Goal: Task Accomplishment & Management: Manage account settings

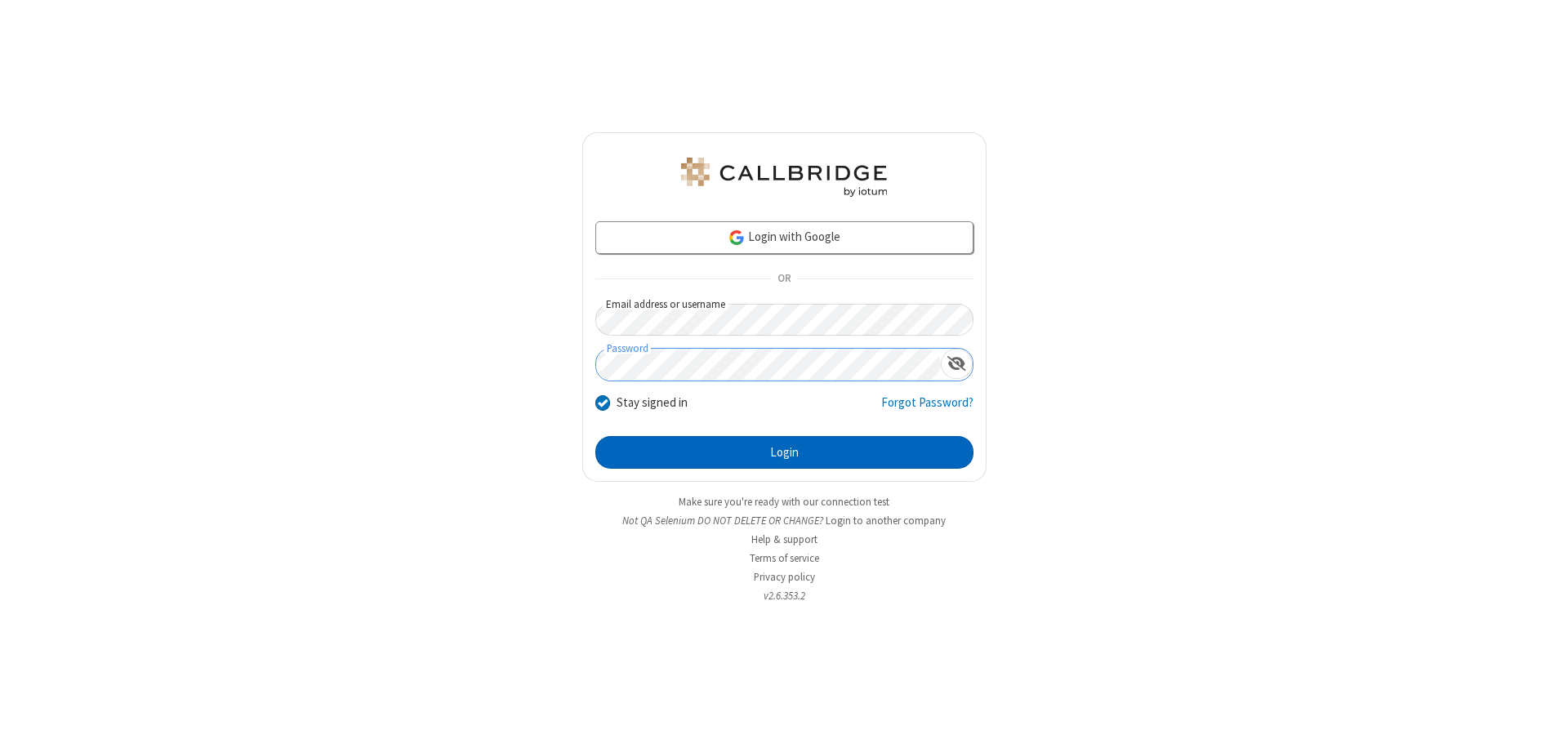
click at [784, 452] on button "Login" at bounding box center [784, 452] width 378 height 32
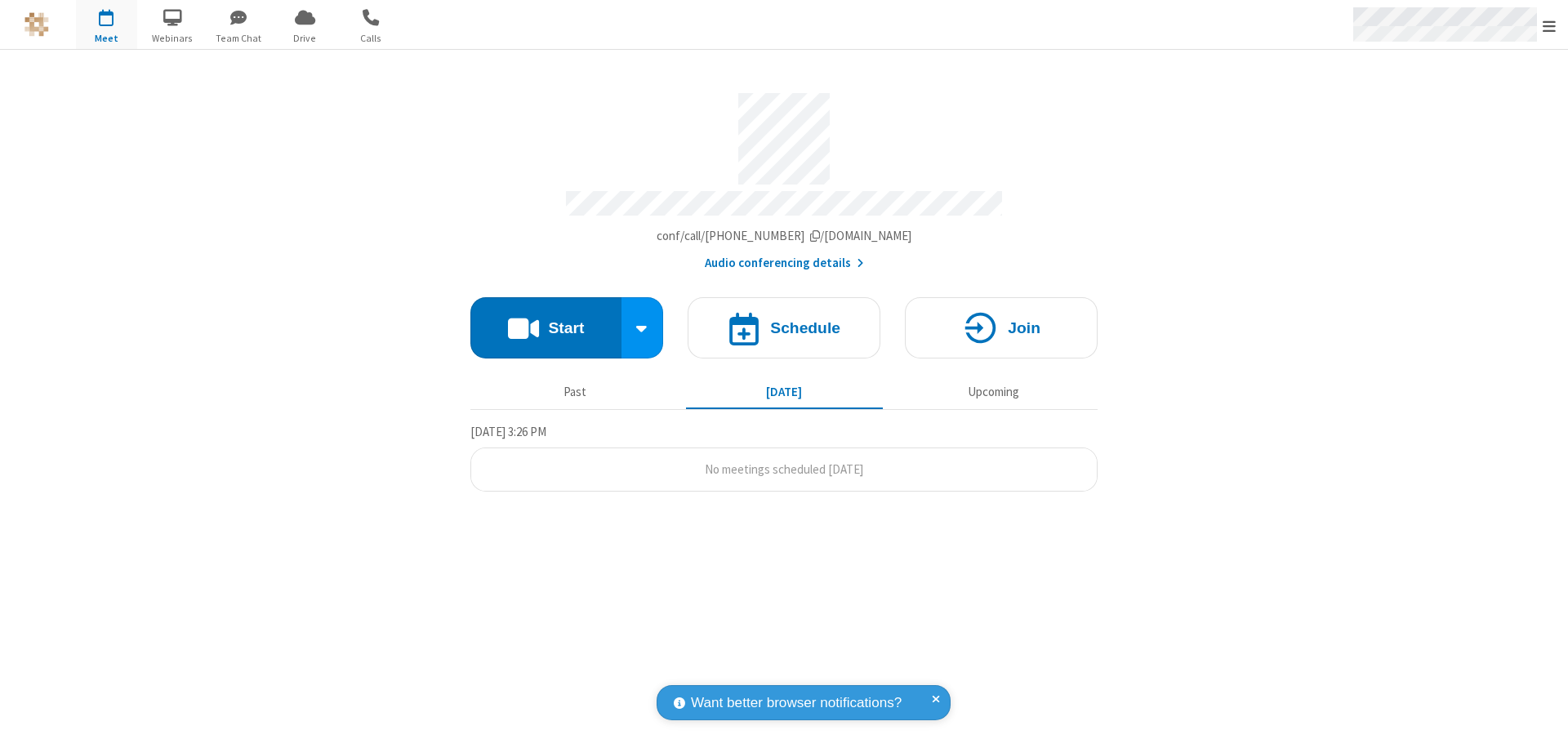
click at [1549, 25] on span "Open menu" at bounding box center [1548, 26] width 13 height 16
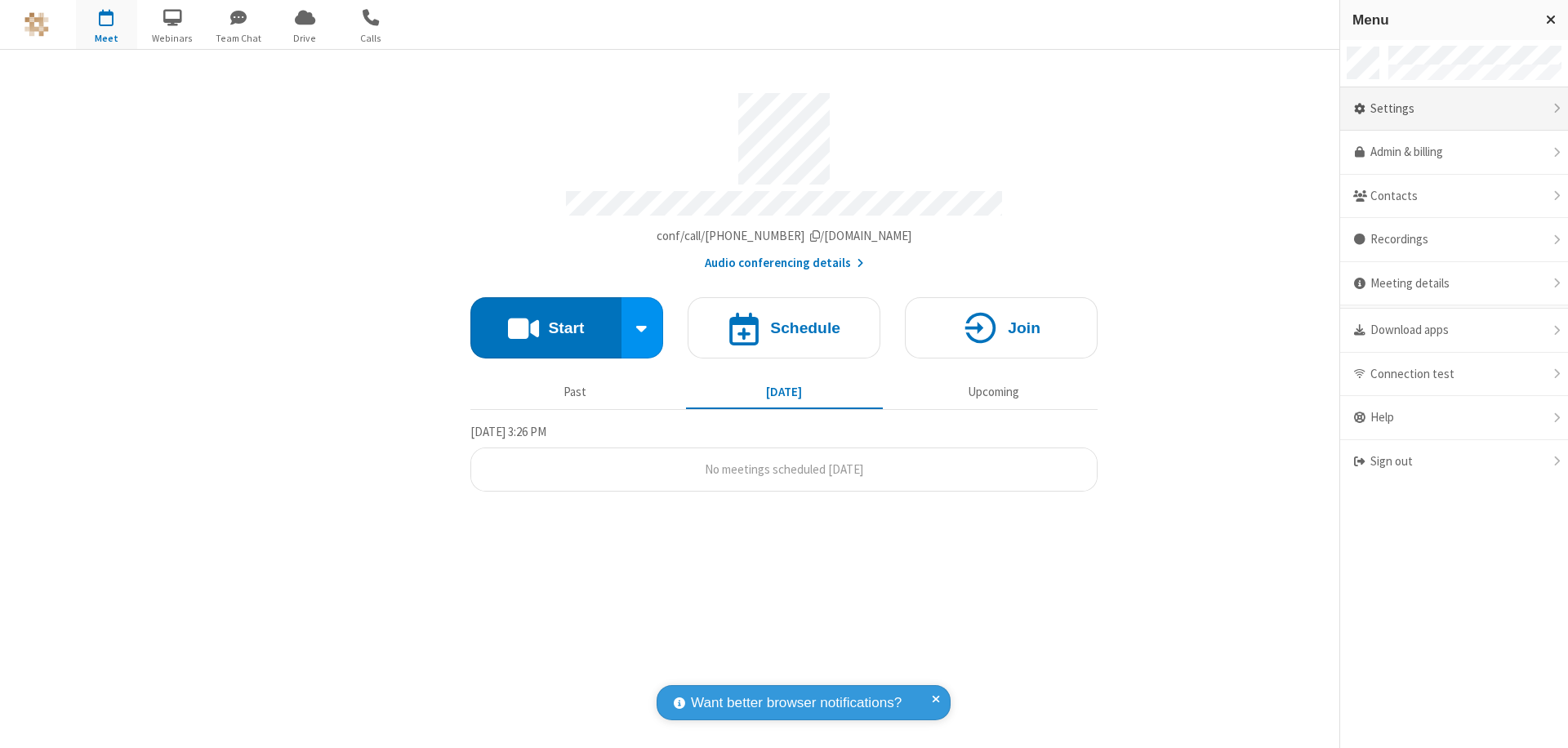
click at [1453, 109] on div "Settings" at bounding box center [1453, 109] width 227 height 44
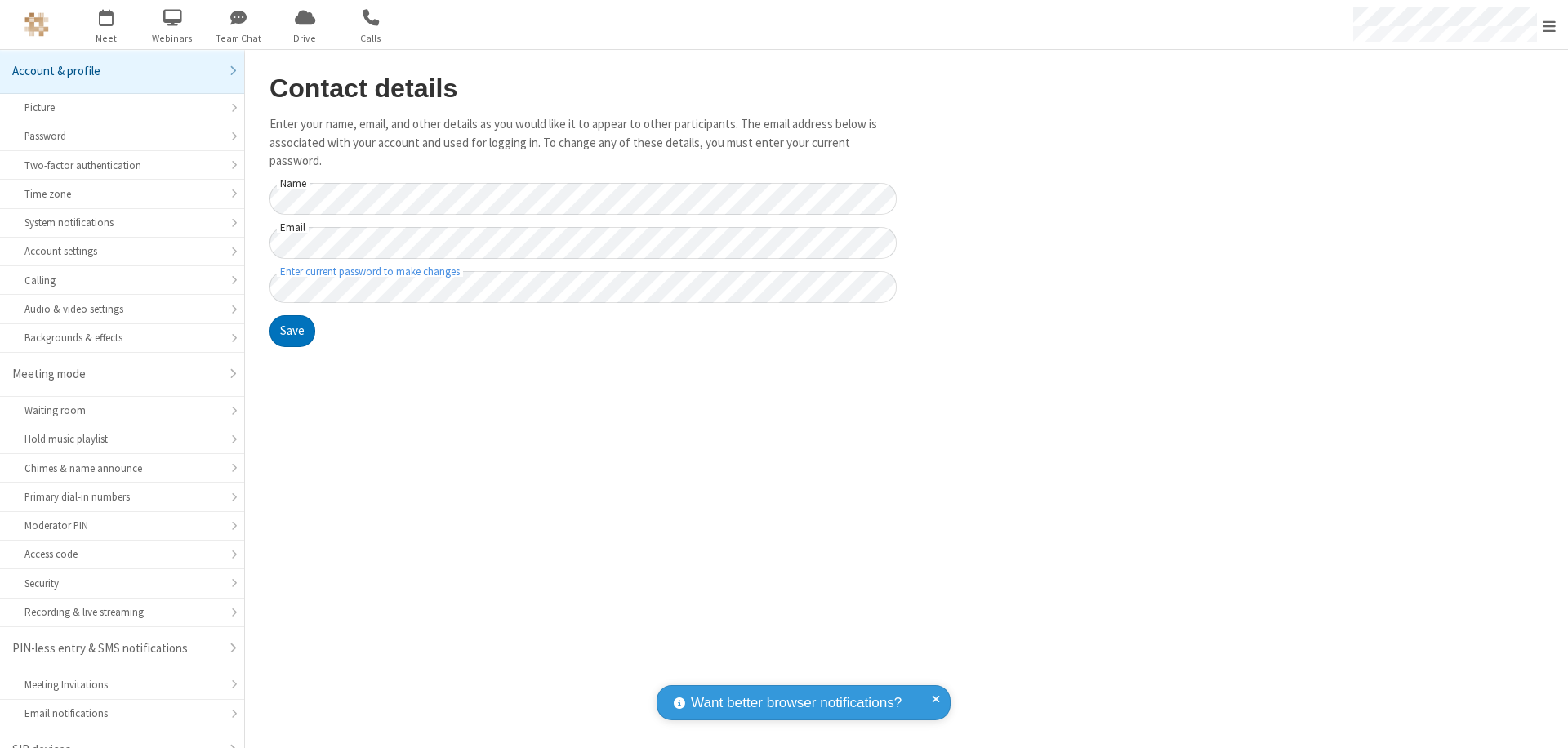
scroll to position [22, 0]
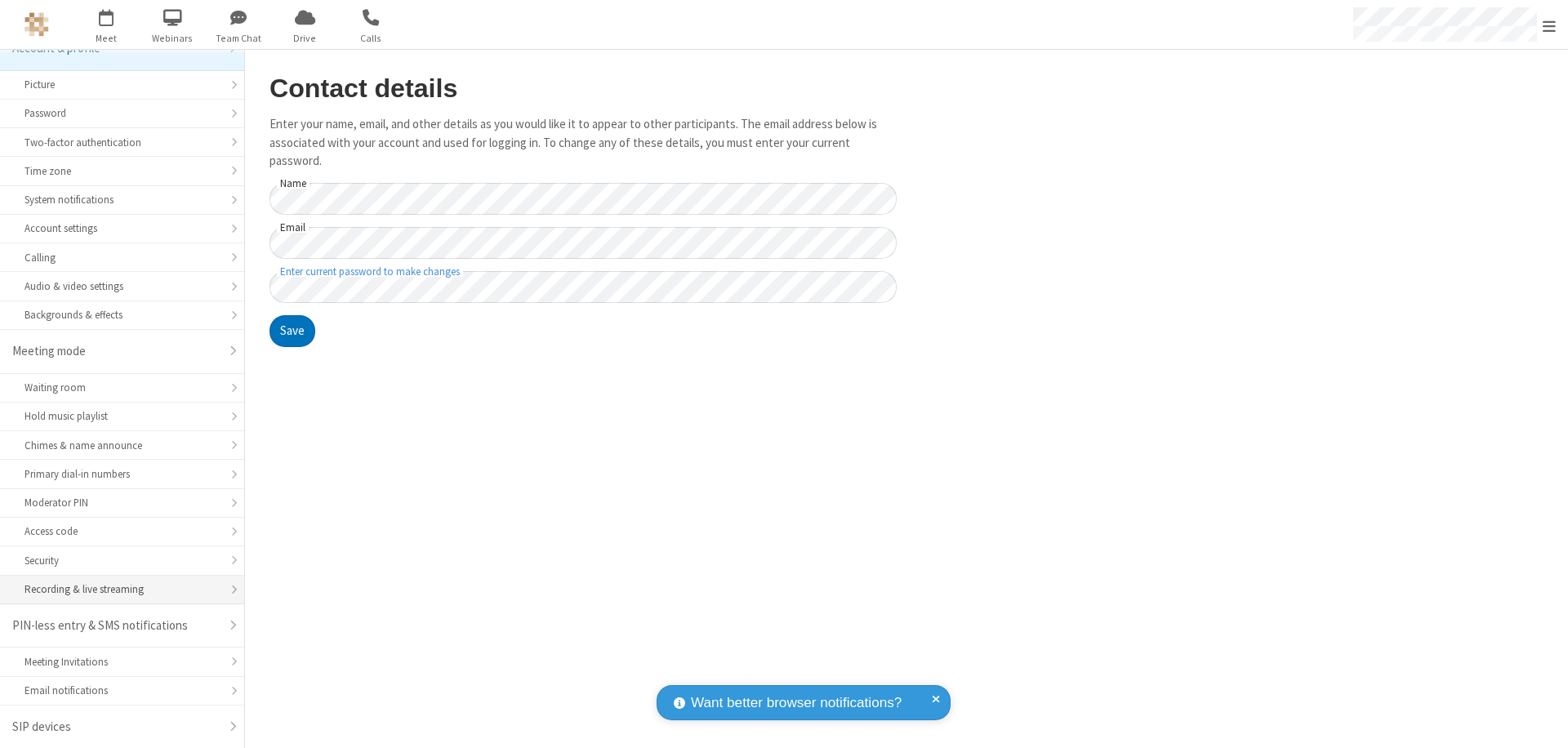
click at [116, 590] on div "Recording & live streaming" at bounding box center [121, 589] width 195 height 15
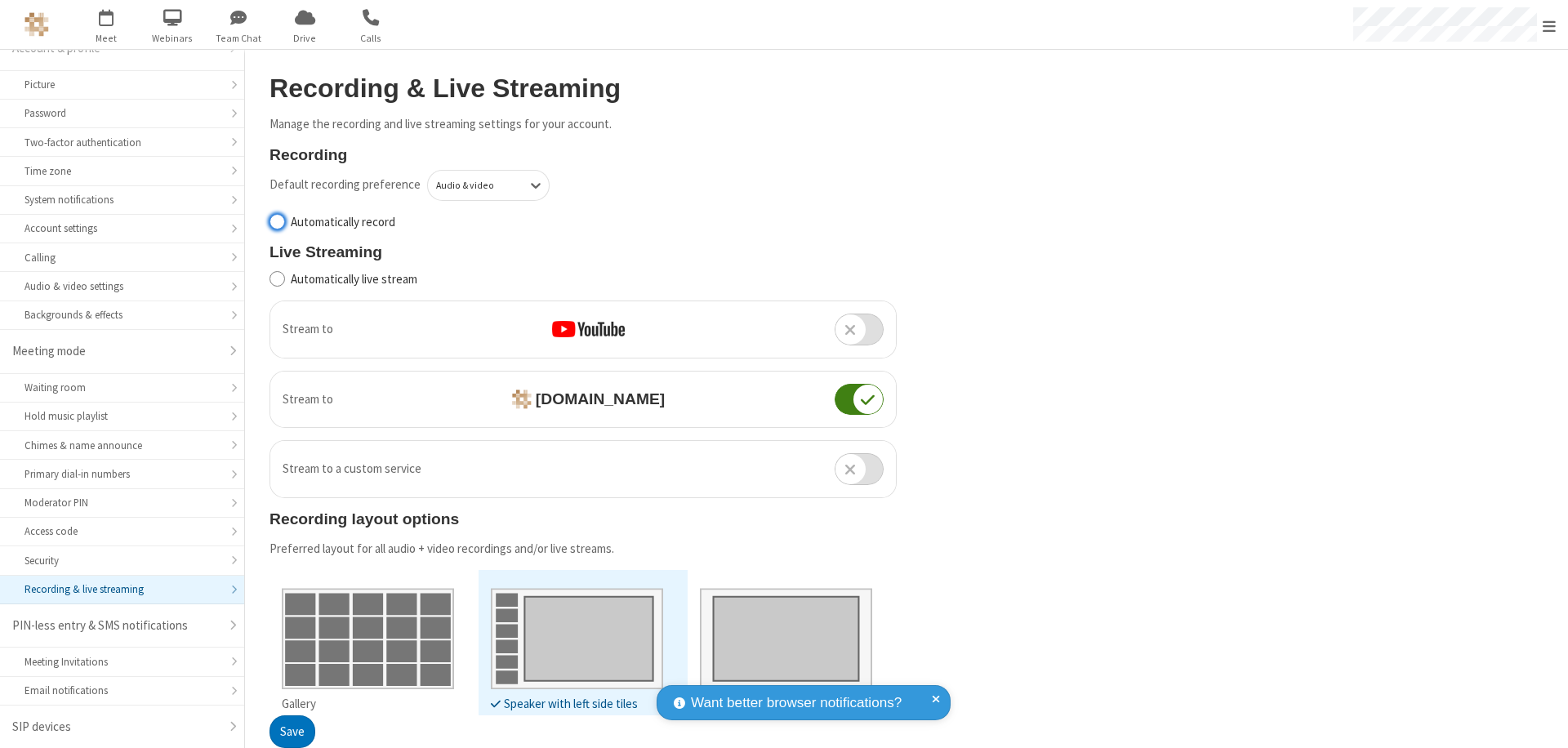
click at [277, 221] on input "Automatically record" at bounding box center [277, 221] width 15 height 17
checkbox input "true"
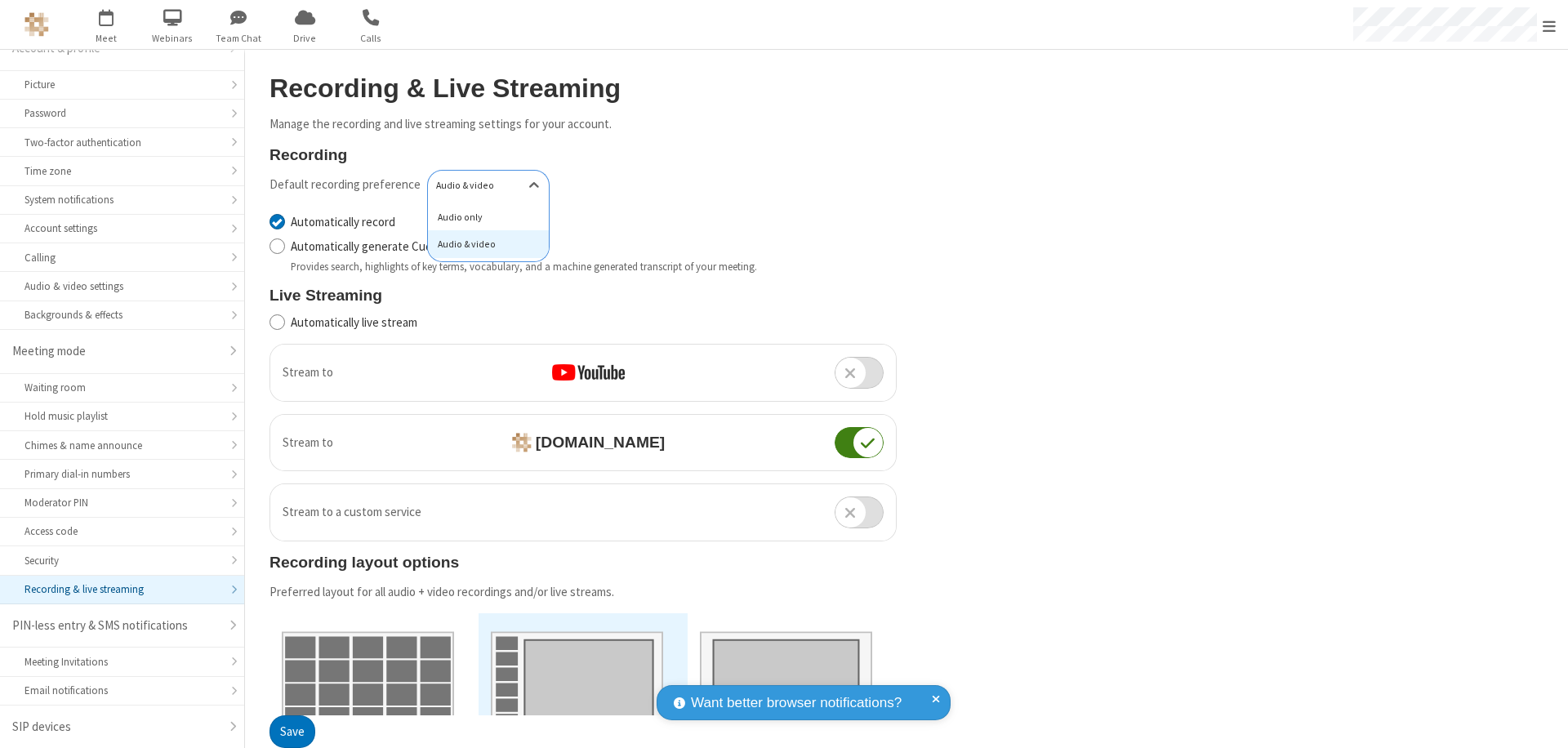
click at [483, 217] on div "Audio only" at bounding box center [488, 217] width 120 height 28
click at [291, 732] on button "Save" at bounding box center [292, 732] width 46 height 32
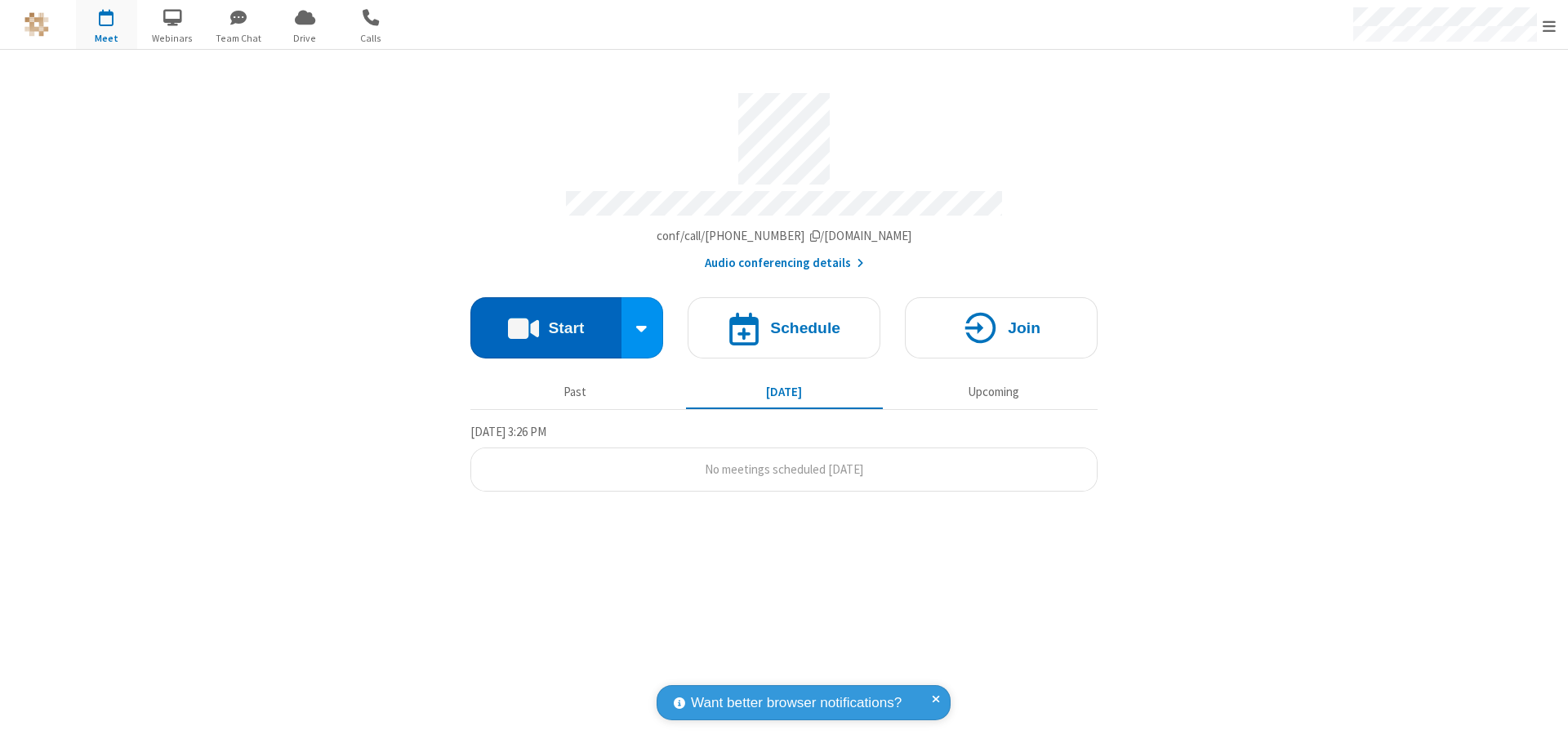
click at [546, 320] on button "Start" at bounding box center [546, 328] width 151 height 61
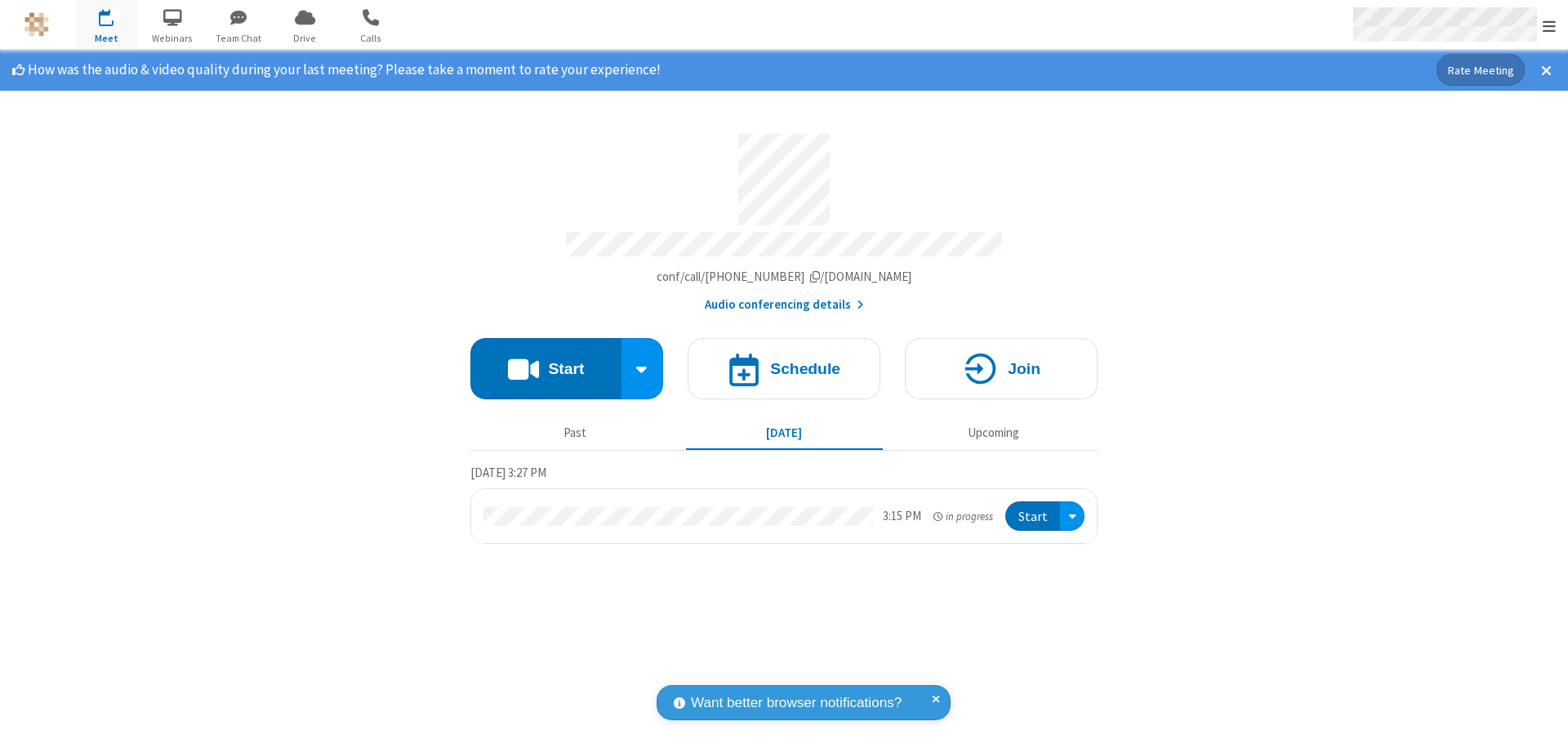
click at [1549, 25] on span "Open menu" at bounding box center [1548, 26] width 13 height 16
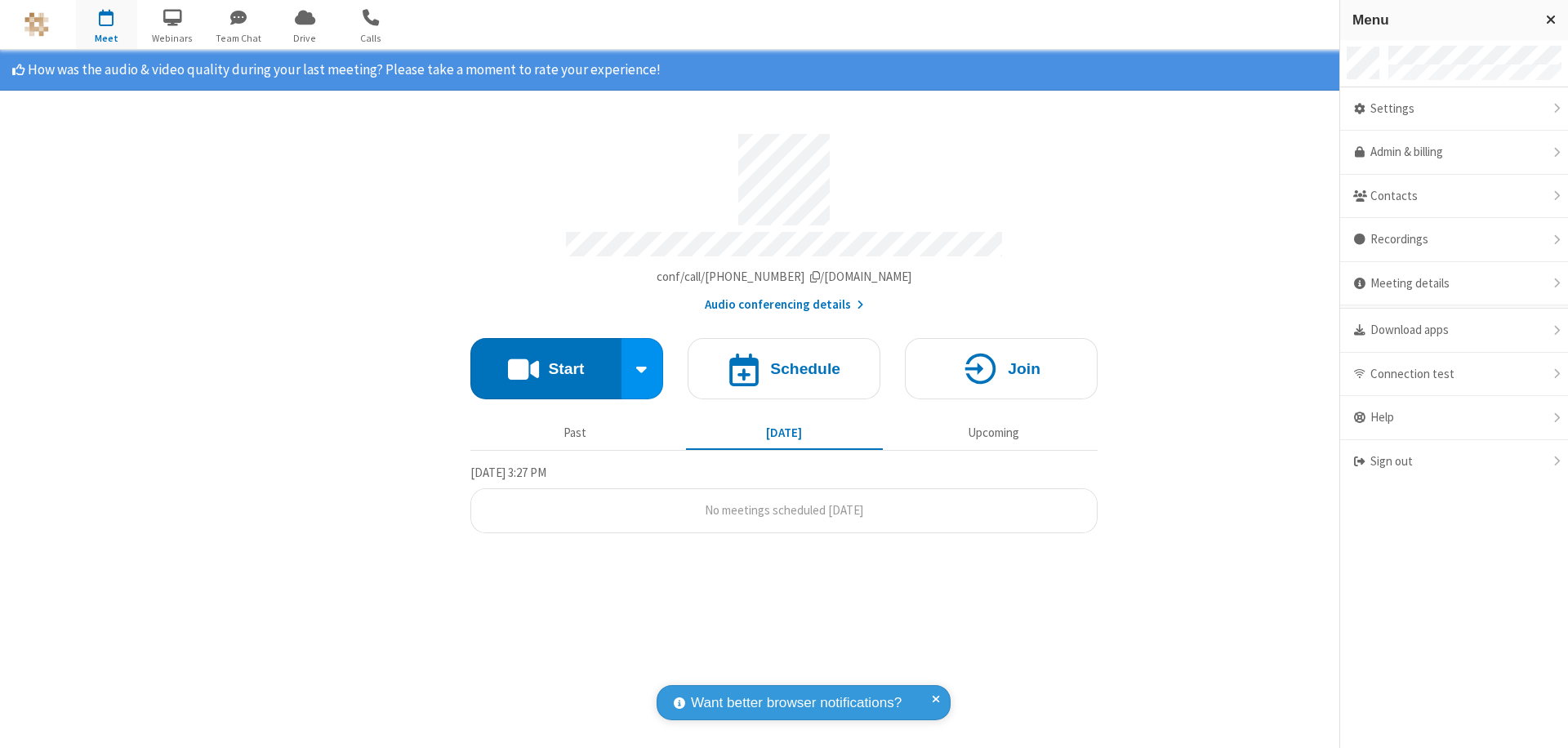
click at [1453, 109] on div "Settings" at bounding box center [1453, 109] width 227 height 44
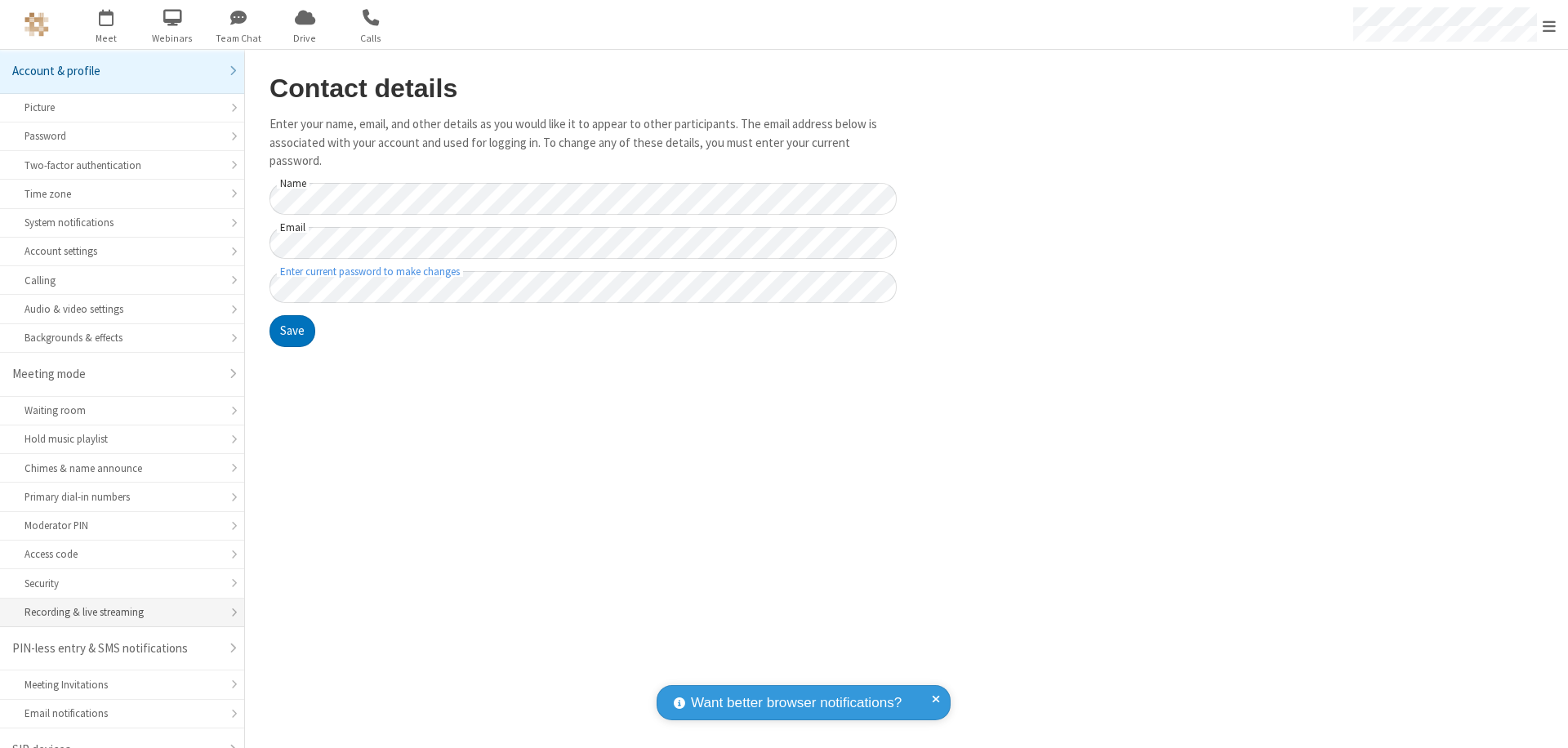
click at [116, 604] on div "Recording & live streaming" at bounding box center [121, 611] width 195 height 15
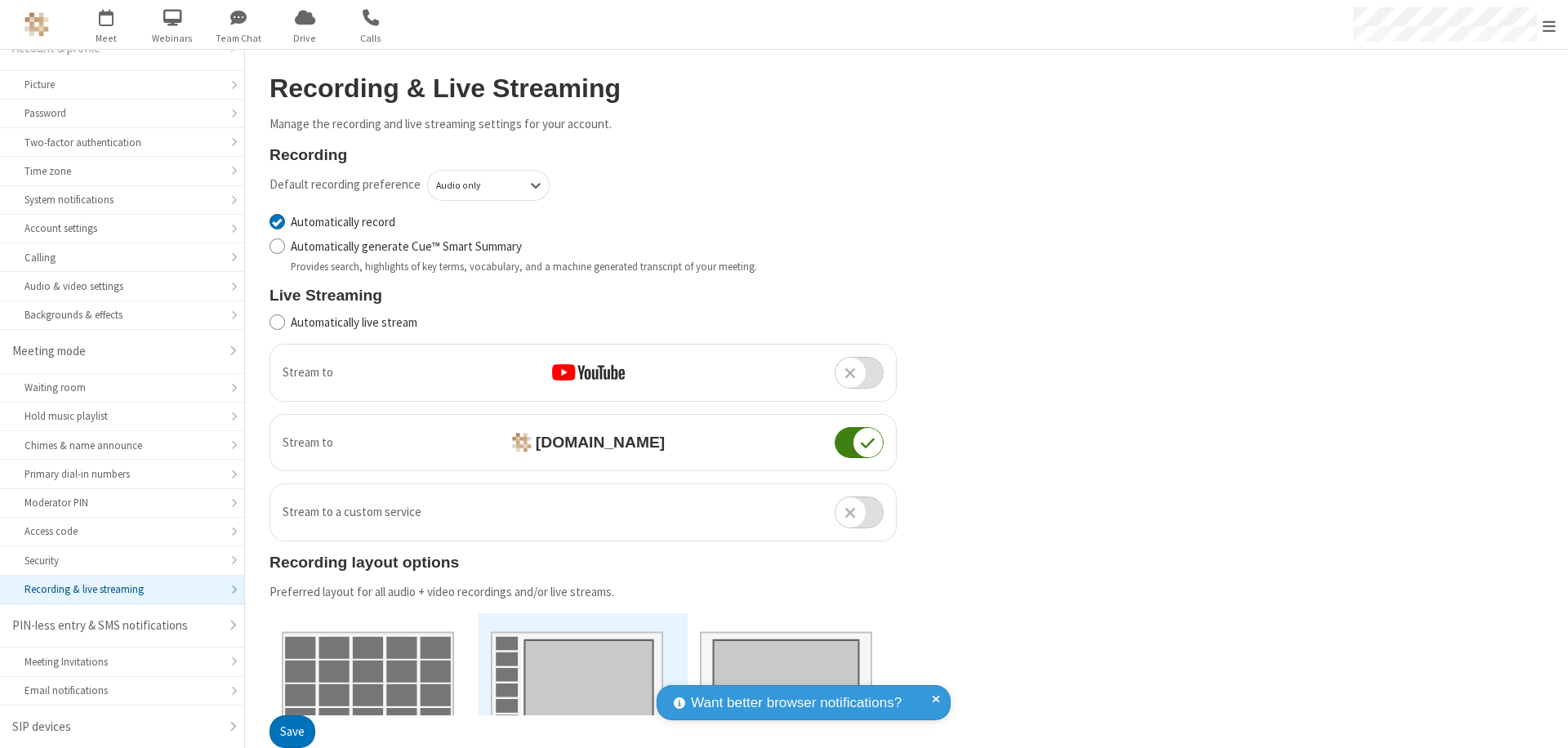
click at [277, 221] on input "Automatically record" at bounding box center [277, 221] width 15 height 17
checkbox input "false"
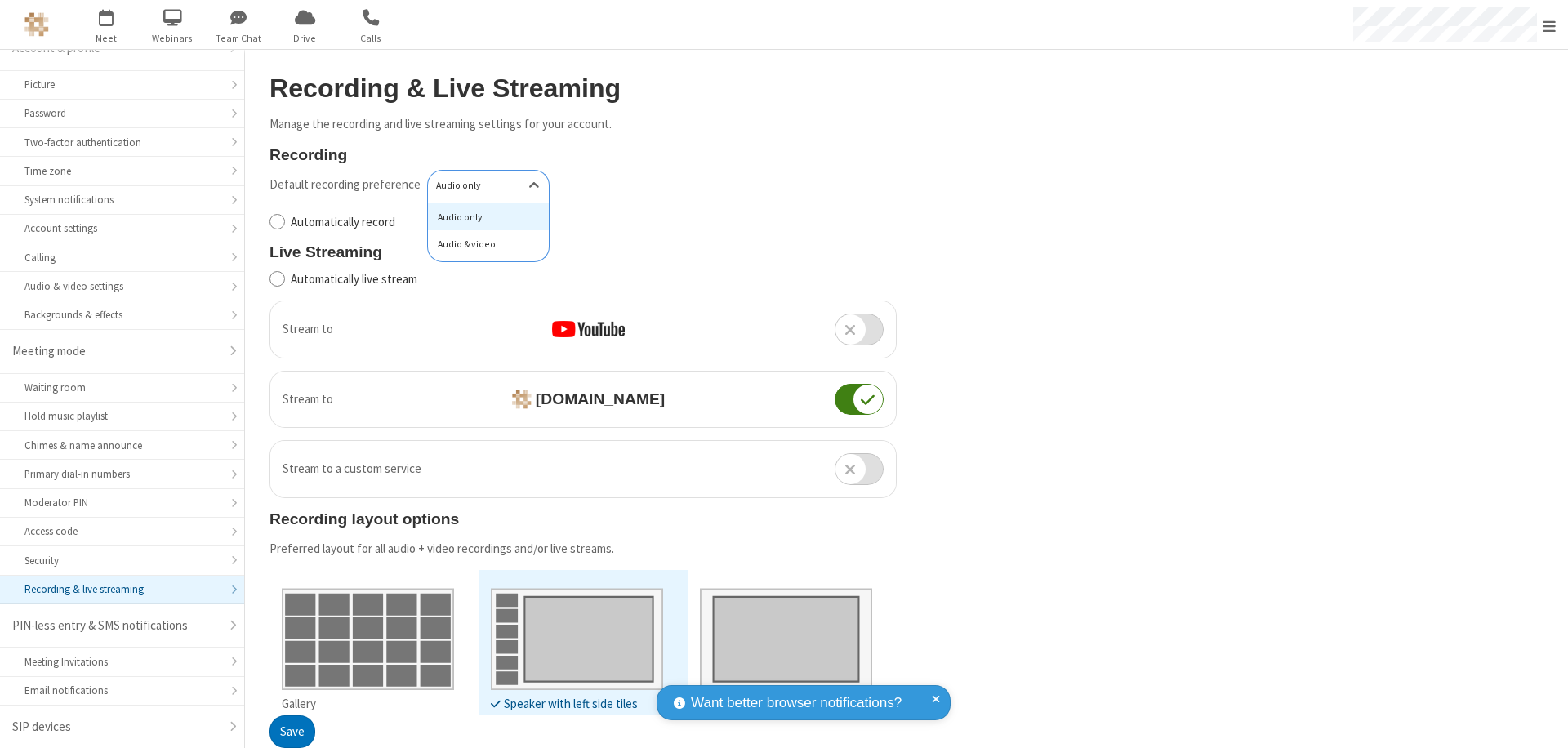
click at [483, 245] on div "Audio & video" at bounding box center [488, 244] width 120 height 28
click at [291, 732] on button "Save" at bounding box center [292, 732] width 46 height 32
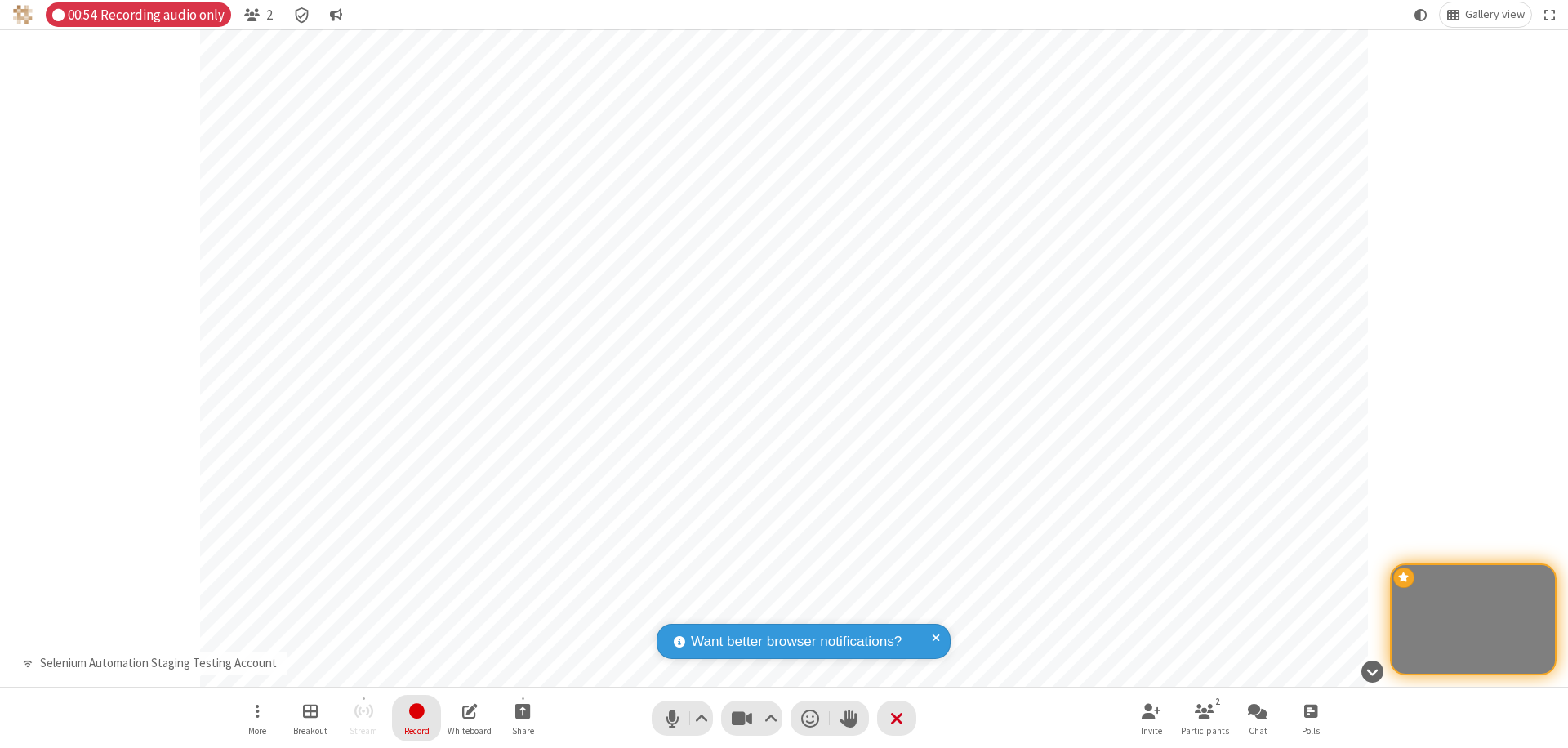
click at [416, 717] on span "Stop recording" at bounding box center [416, 710] width 19 height 21
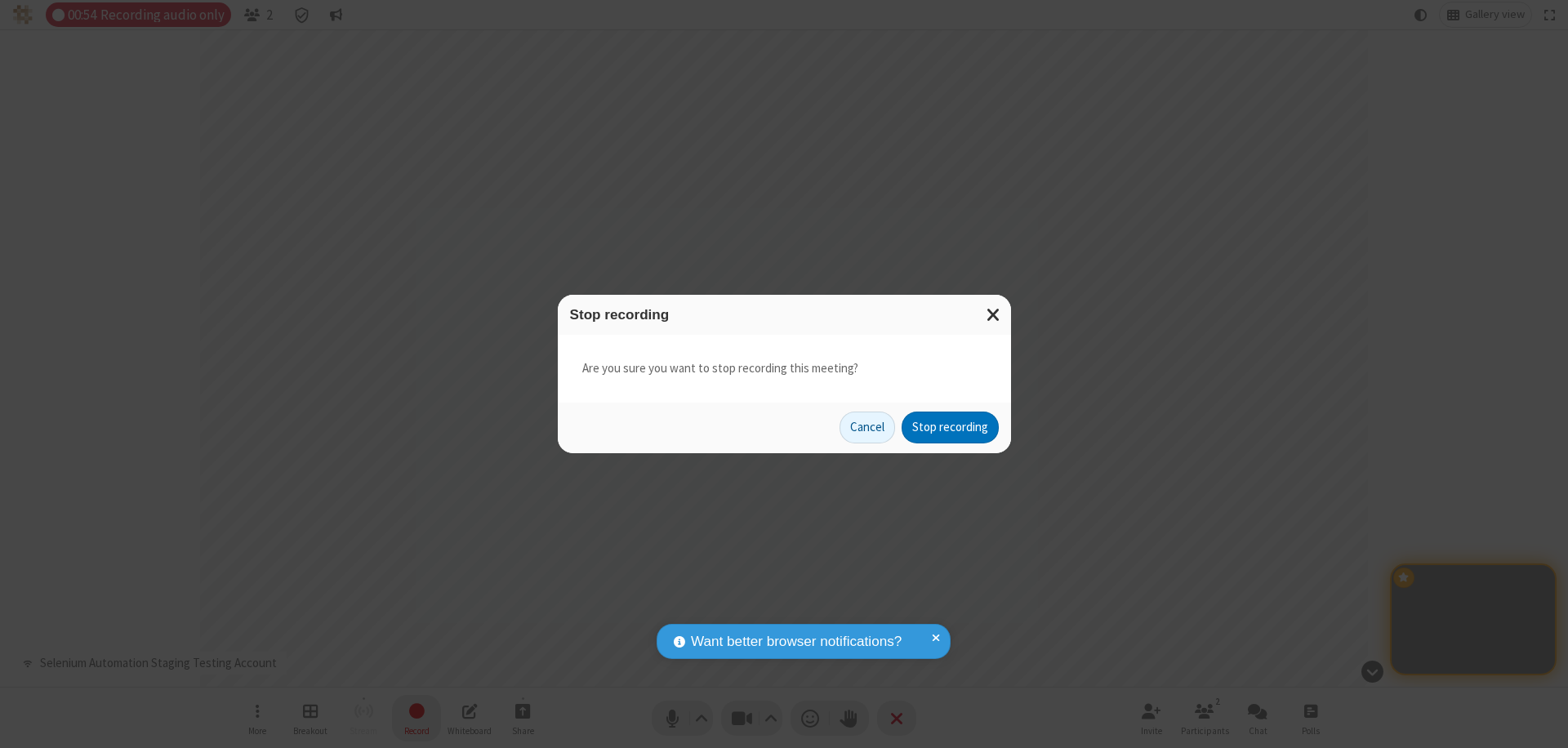
click at [949, 427] on button "Stop recording" at bounding box center [950, 428] width 97 height 32
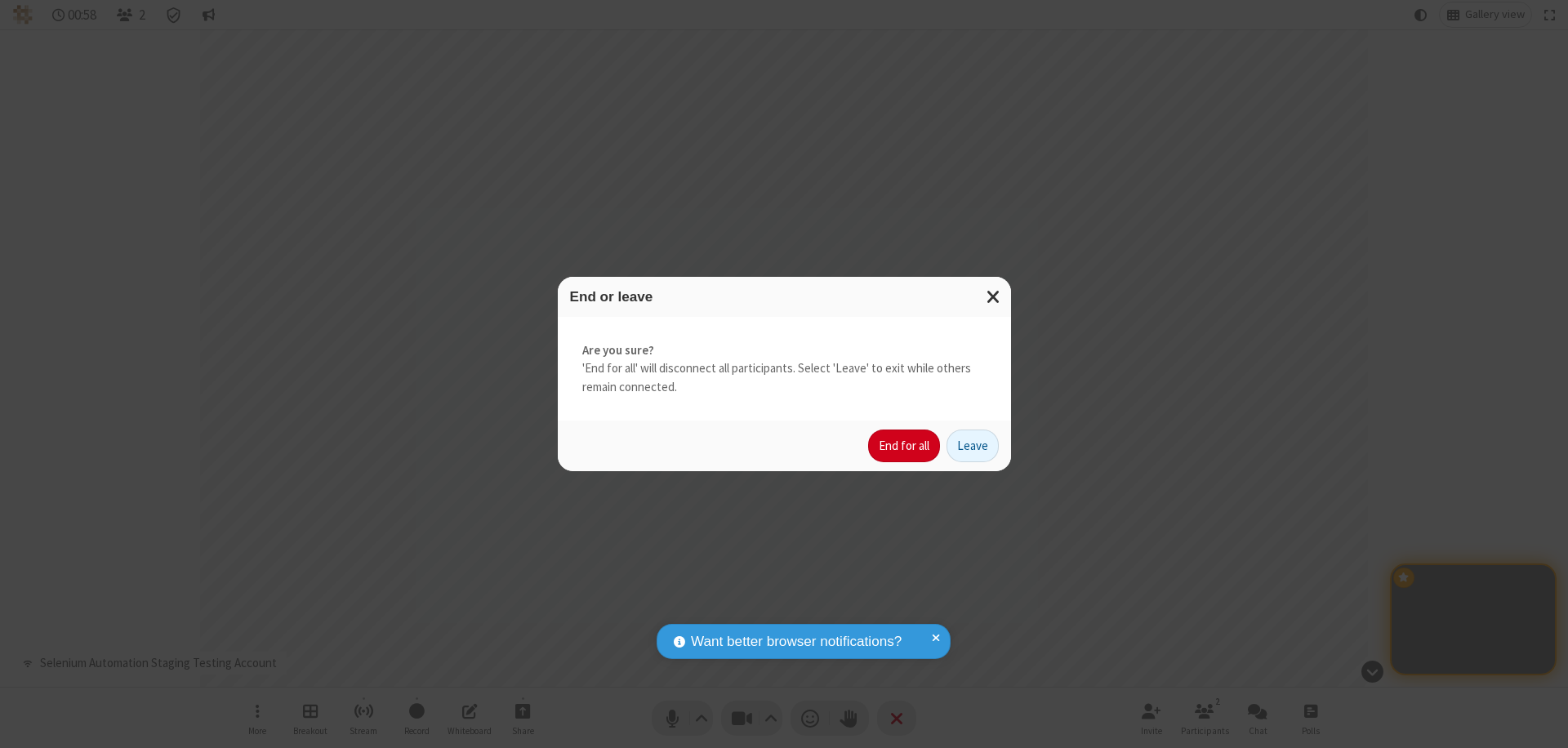
click at [904, 446] on button "End for all" at bounding box center [904, 446] width 72 height 32
